Goal: Check status: Check status

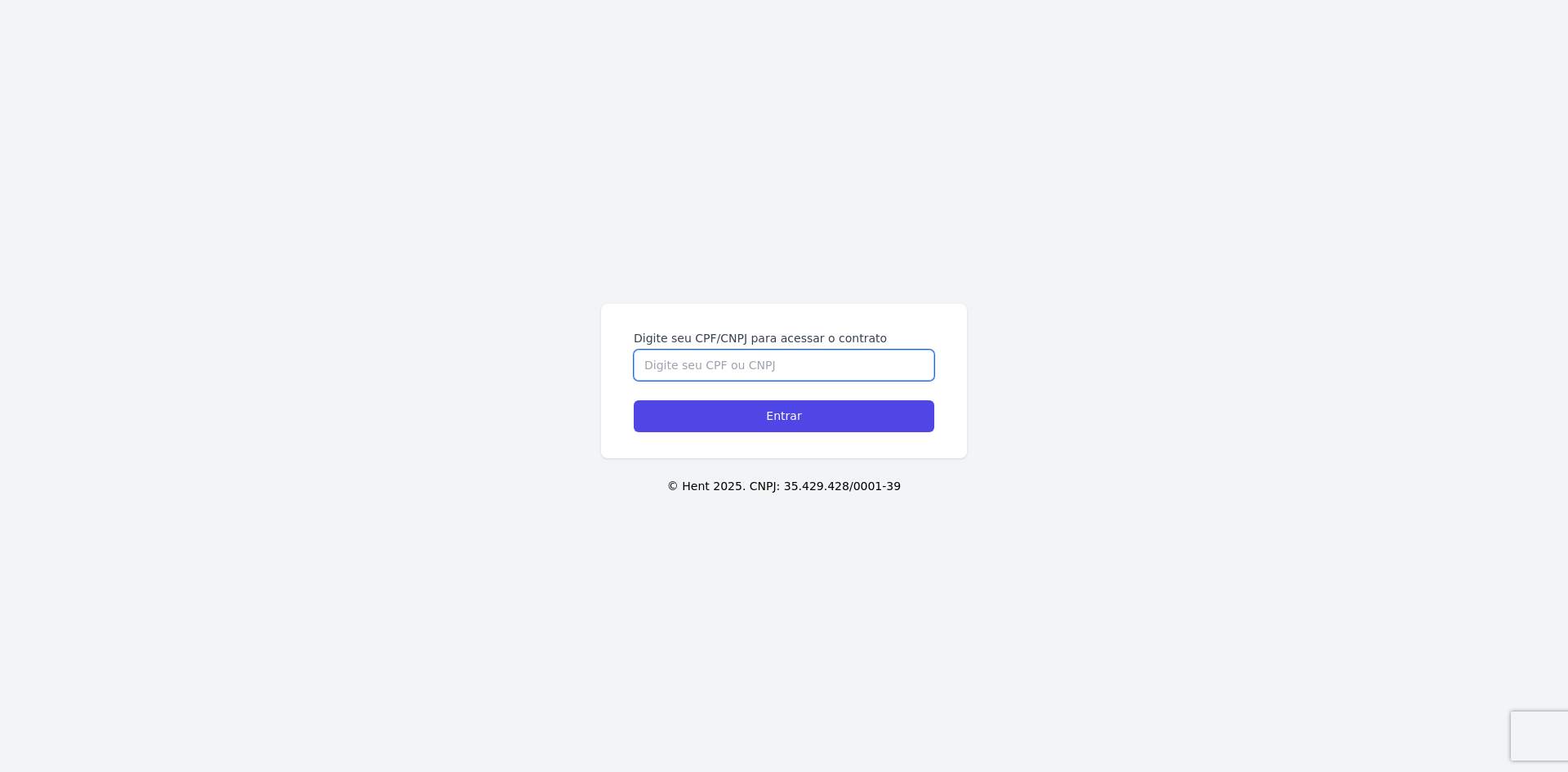
click at [701, 369] on input "Digite seu CPF/CNPJ para acessar o contrato" at bounding box center [784, 364] width 301 height 31
type input "49079994880"
click at [634, 400] on input "Entrar" at bounding box center [784, 416] width 301 height 32
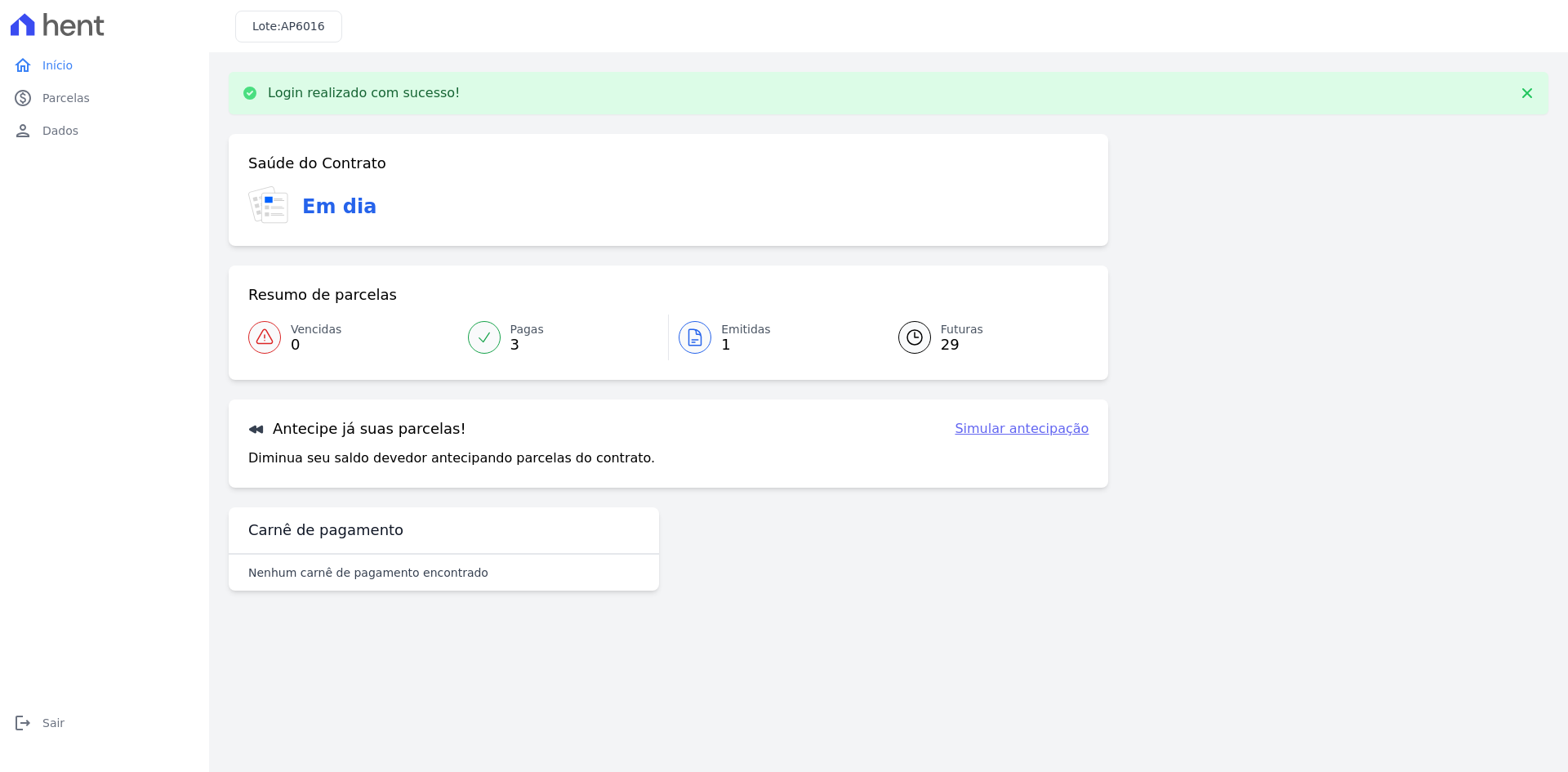
click at [490, 335] on icon at bounding box center [484, 337] width 17 height 17
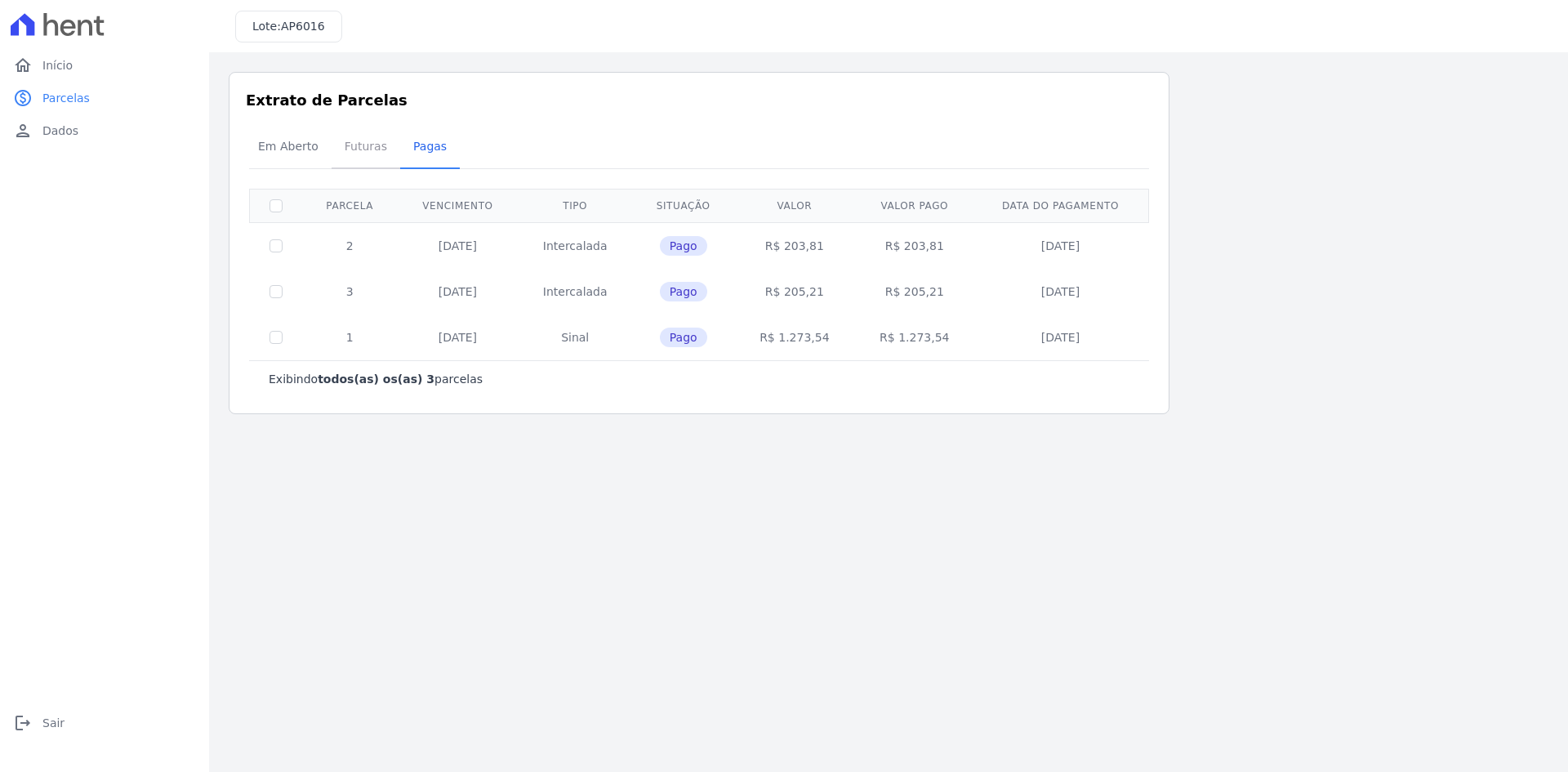
click at [345, 155] on span "Futuras" at bounding box center [366, 146] width 62 height 33
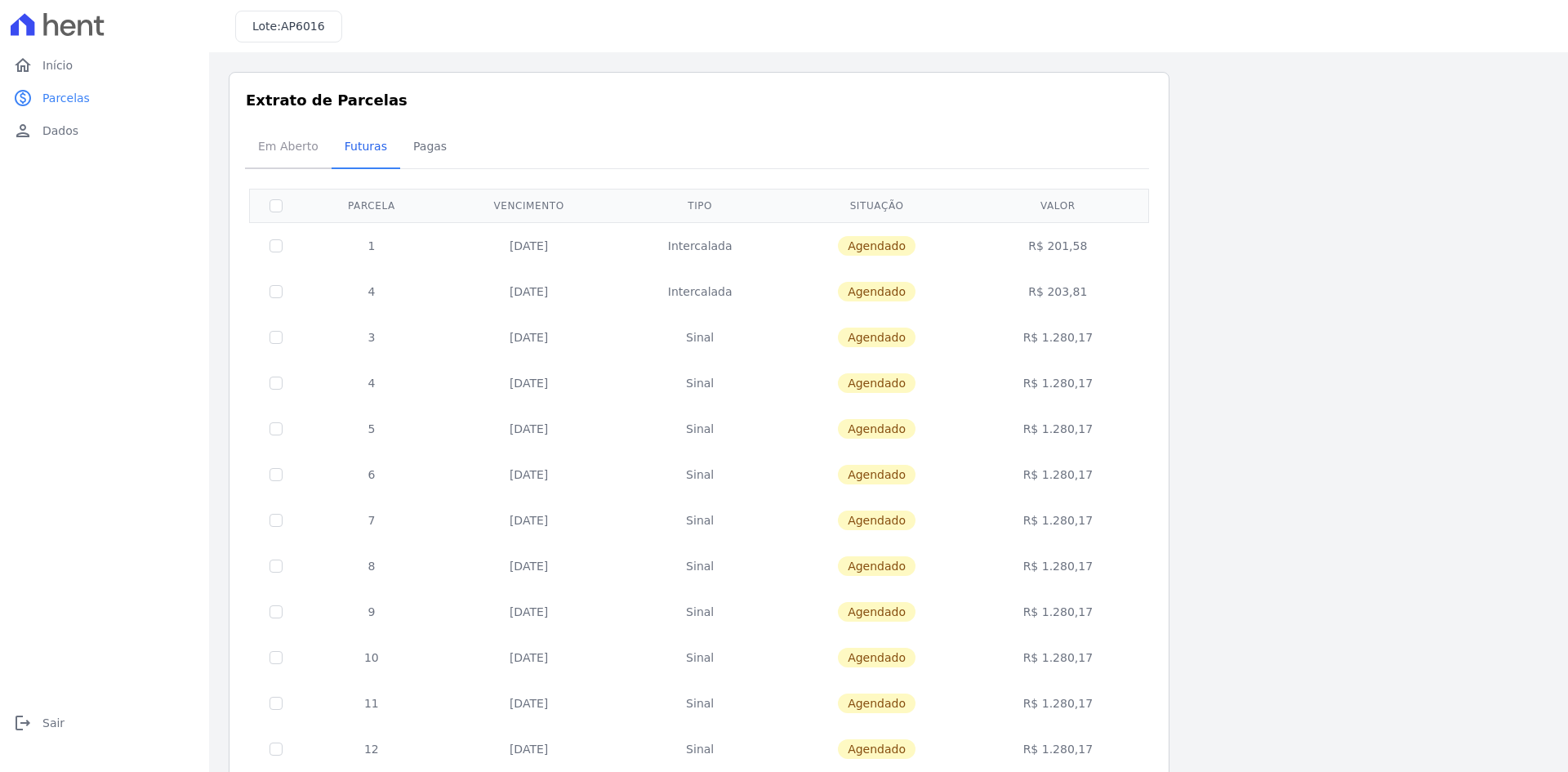
click at [296, 148] on span "Em Aberto" at bounding box center [288, 146] width 80 height 33
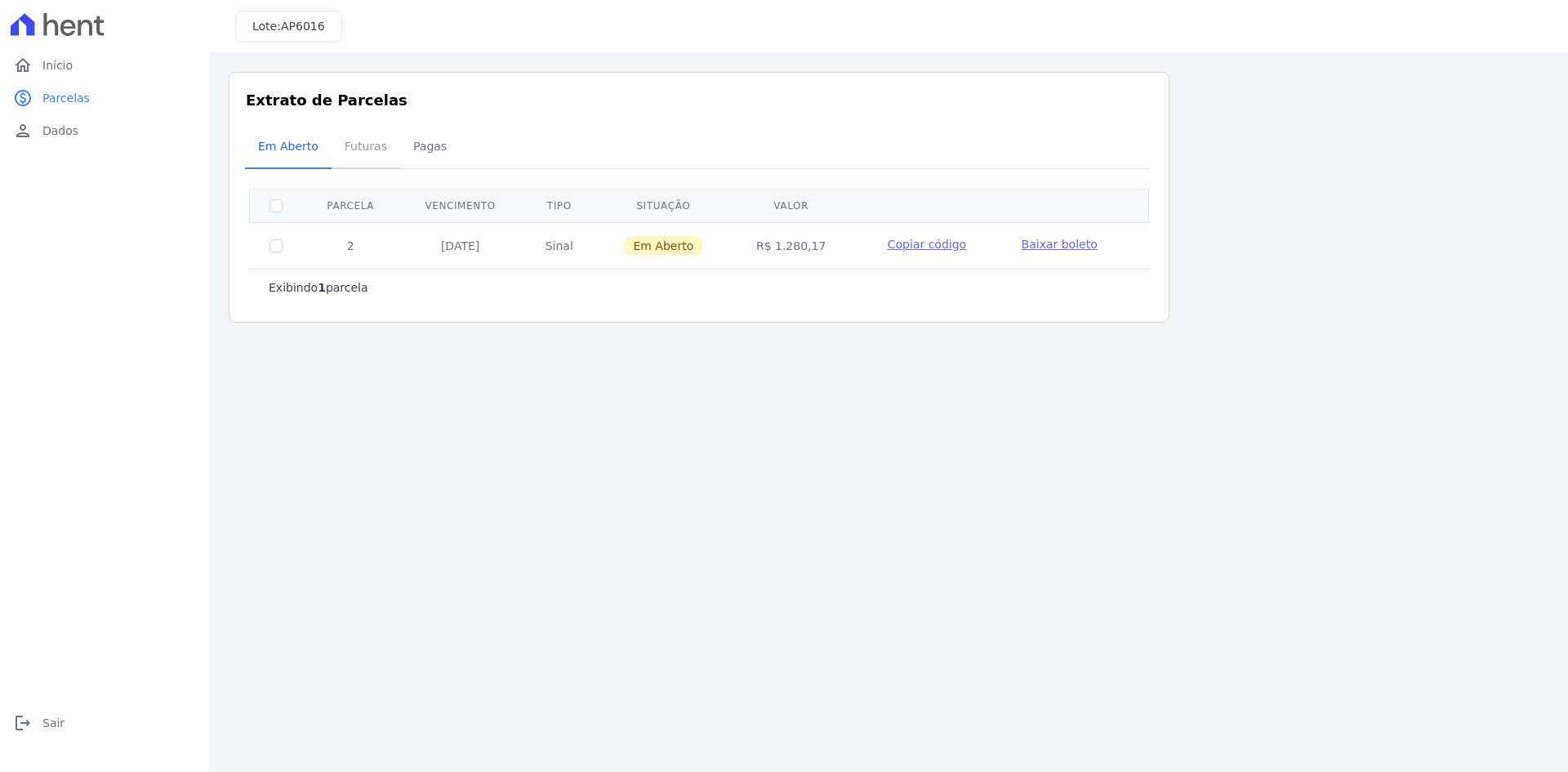
click at [364, 151] on span "Futuras" at bounding box center [366, 146] width 62 height 33
